Goal: Task Accomplishment & Management: Use online tool/utility

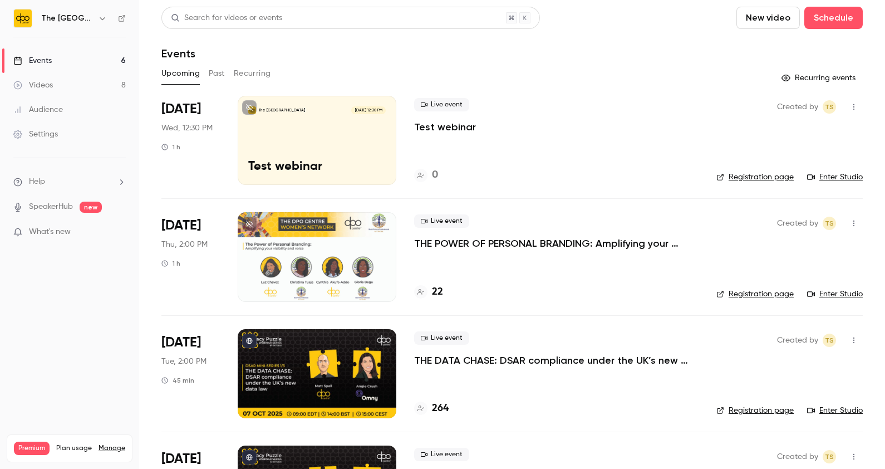
scroll to position [210, 0]
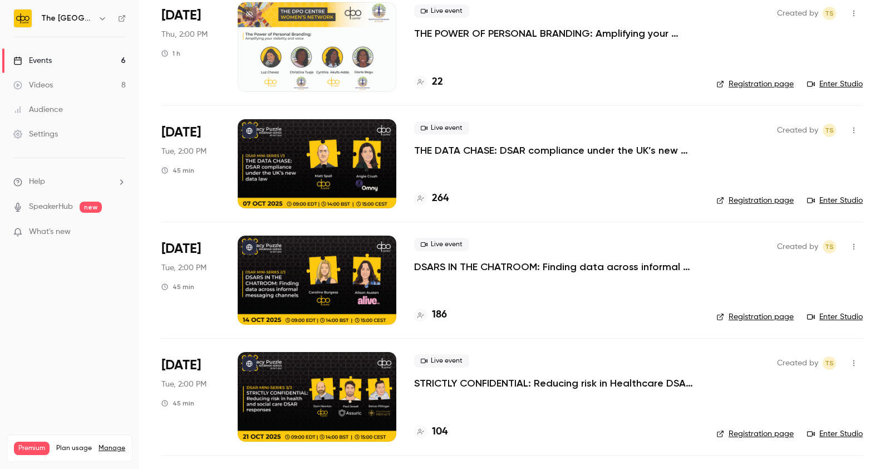
click at [89, 67] on link "Events 6" at bounding box center [69, 60] width 139 height 24
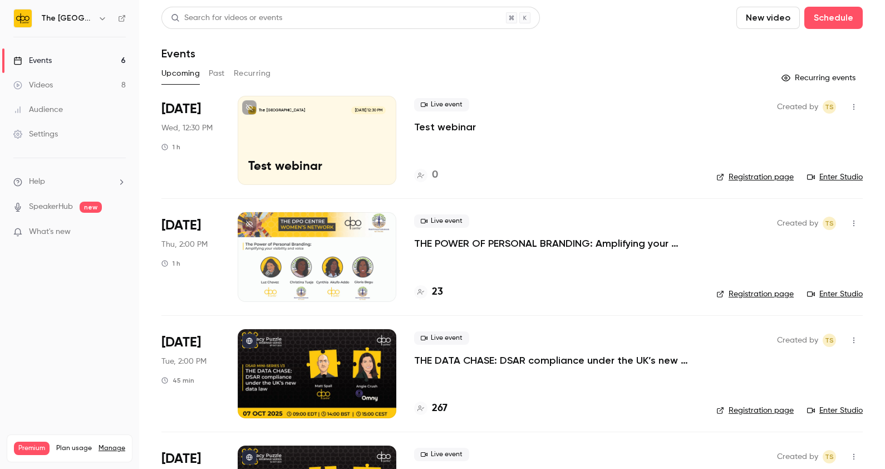
click at [314, 125] on div "The DPO Centre [DATE] 12:30 PM Test webinar" at bounding box center [317, 140] width 159 height 89
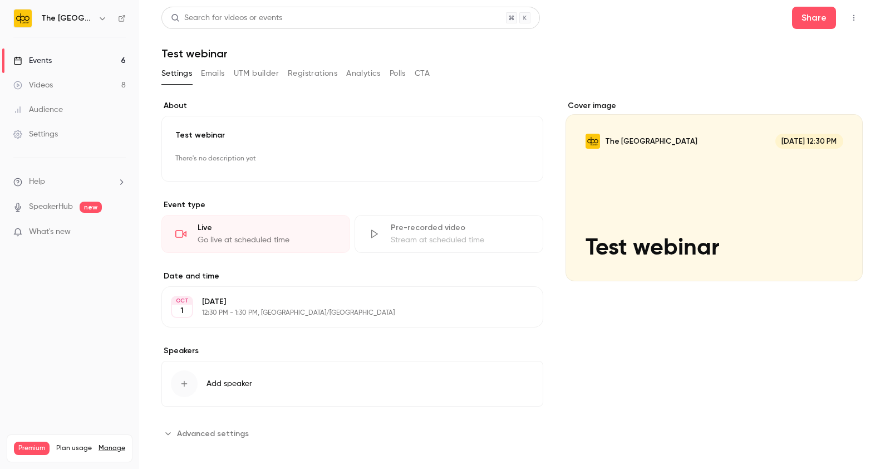
click at [853, 20] on icon "button" at bounding box center [853, 18] width 1 height 6
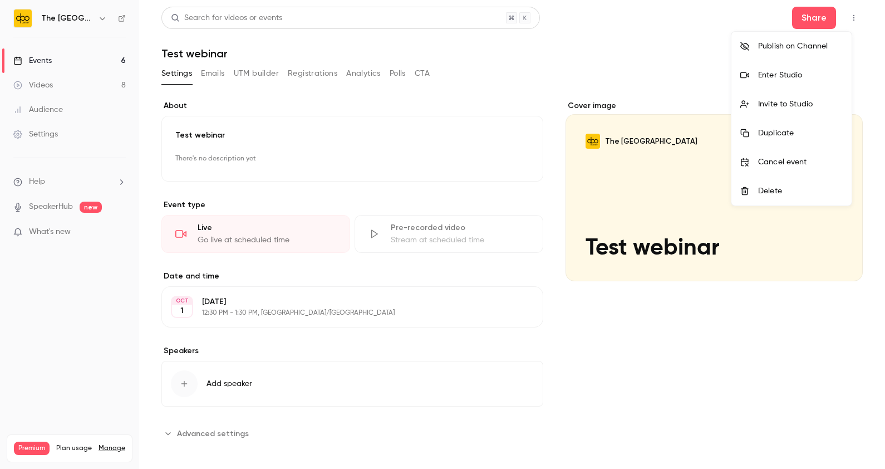
click at [771, 71] on div "Enter Studio" at bounding box center [800, 75] width 85 height 11
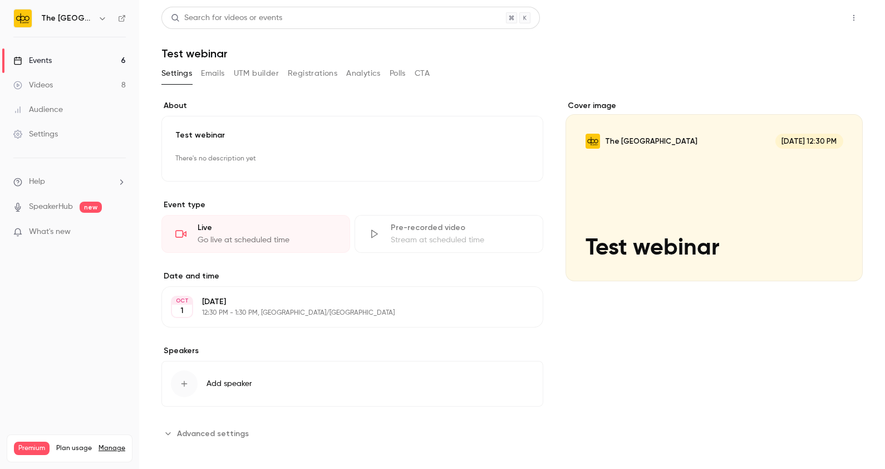
click at [810, 17] on button "Share" at bounding box center [814, 18] width 44 height 22
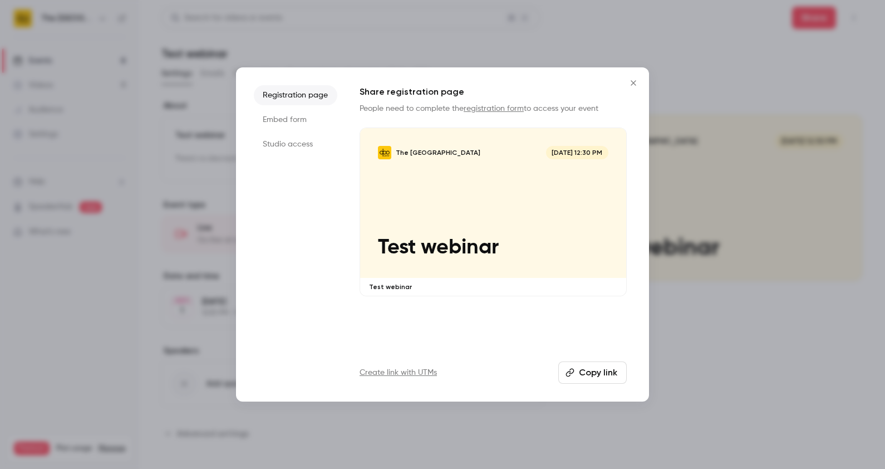
click at [302, 145] on li "Studio access" at bounding box center [296, 144] width 84 height 20
